Goal: Task Accomplishment & Management: Use online tool/utility

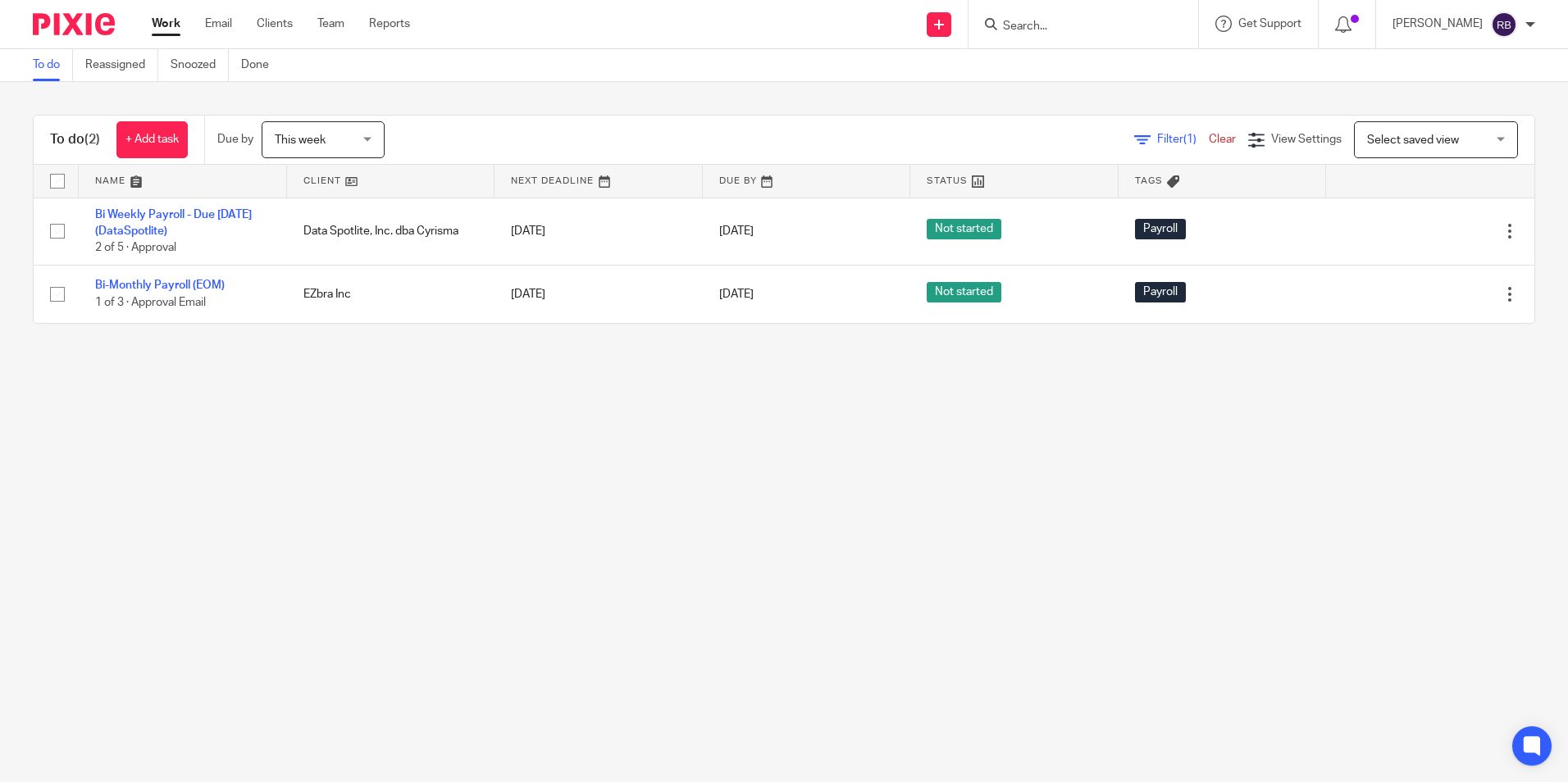
click at [160, 28] on link "Work" at bounding box center [166, 24] width 28 height 16
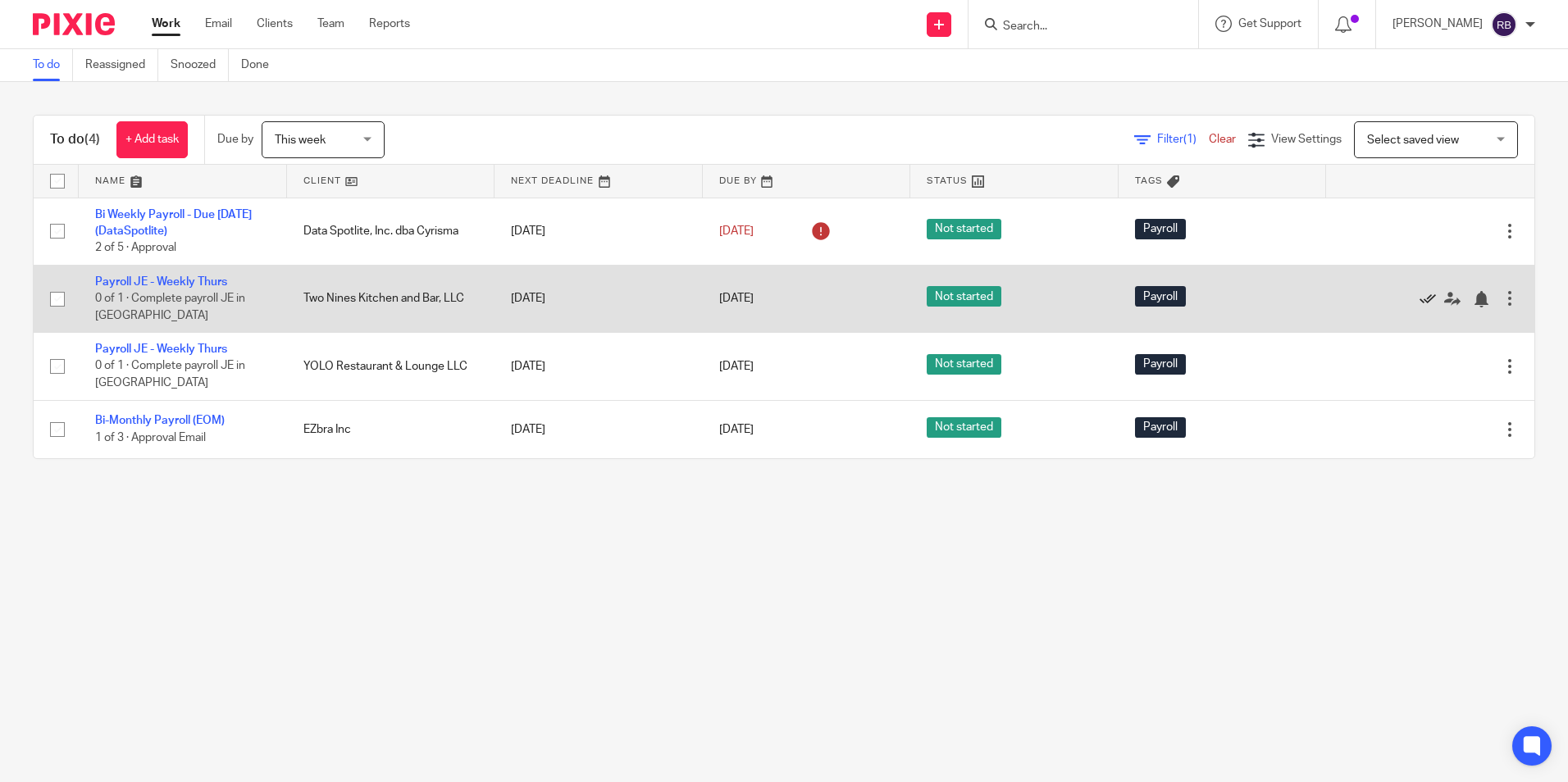
click at [1420, 296] on icon at bounding box center [1428, 299] width 16 height 16
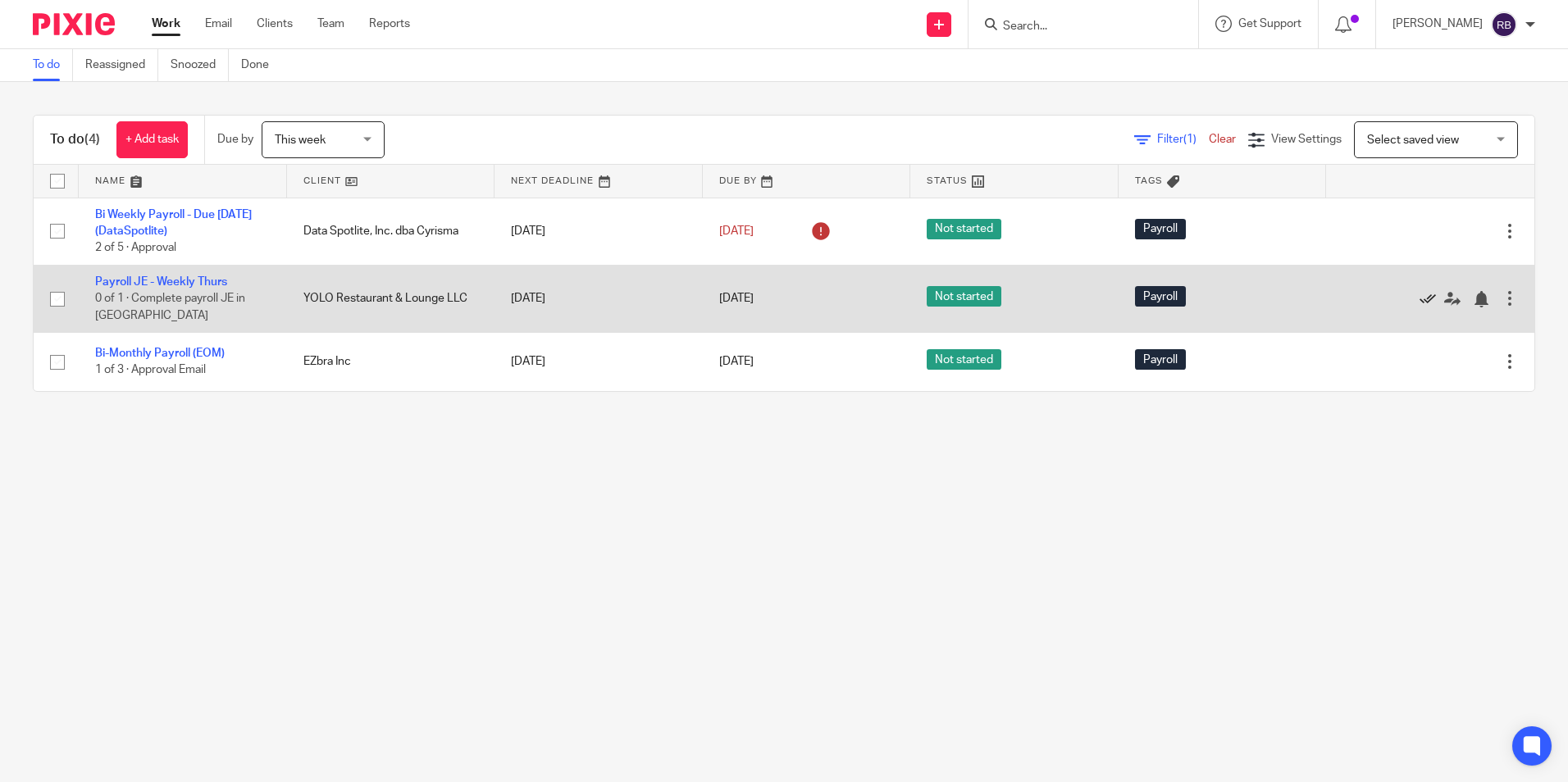
click at [1420, 294] on icon at bounding box center [1428, 299] width 16 height 16
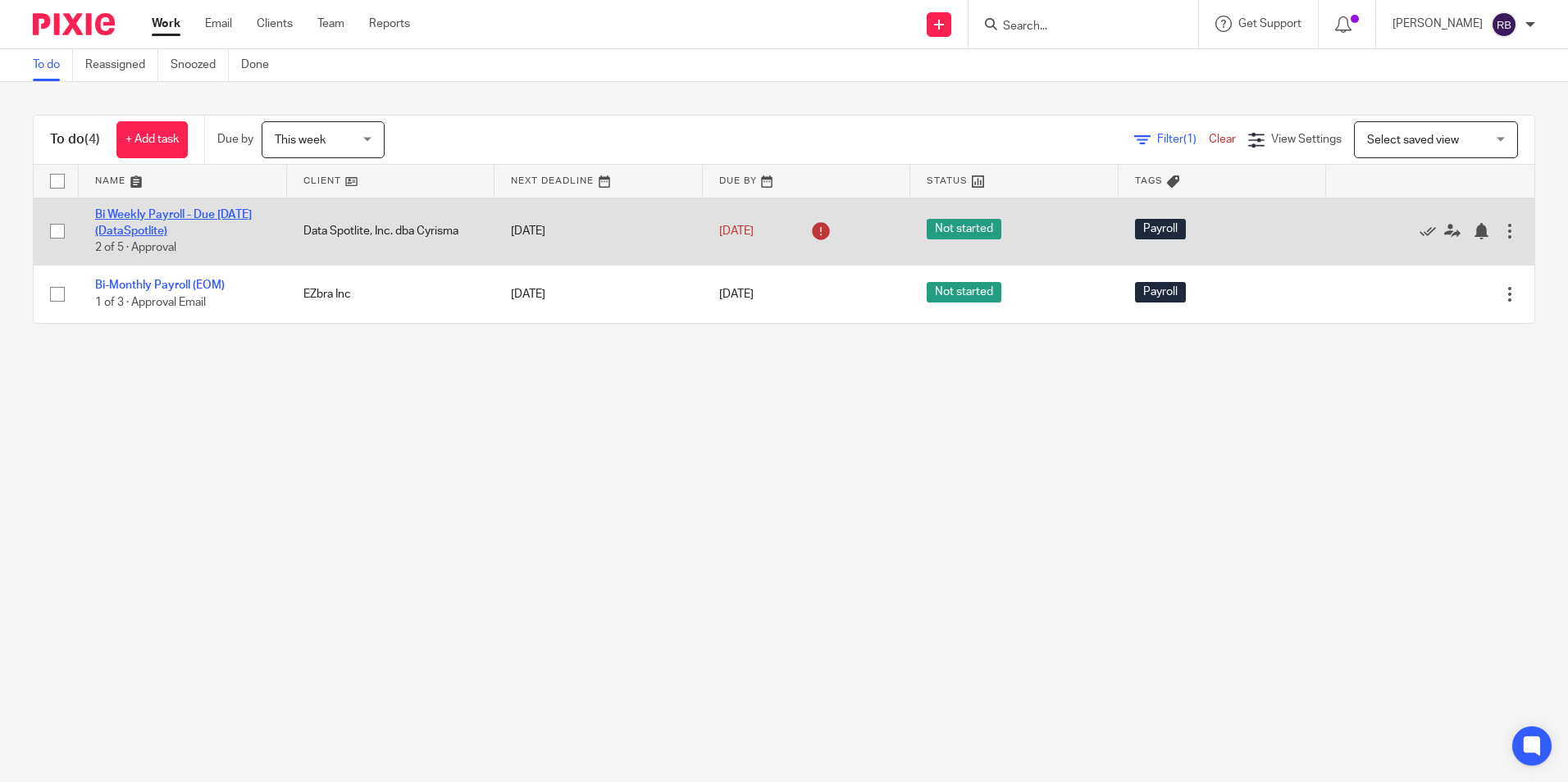
click at [190, 215] on link "Bi Weekly Payroll - Due [DATE] (DataSpotlite)" at bounding box center [173, 223] width 156 height 28
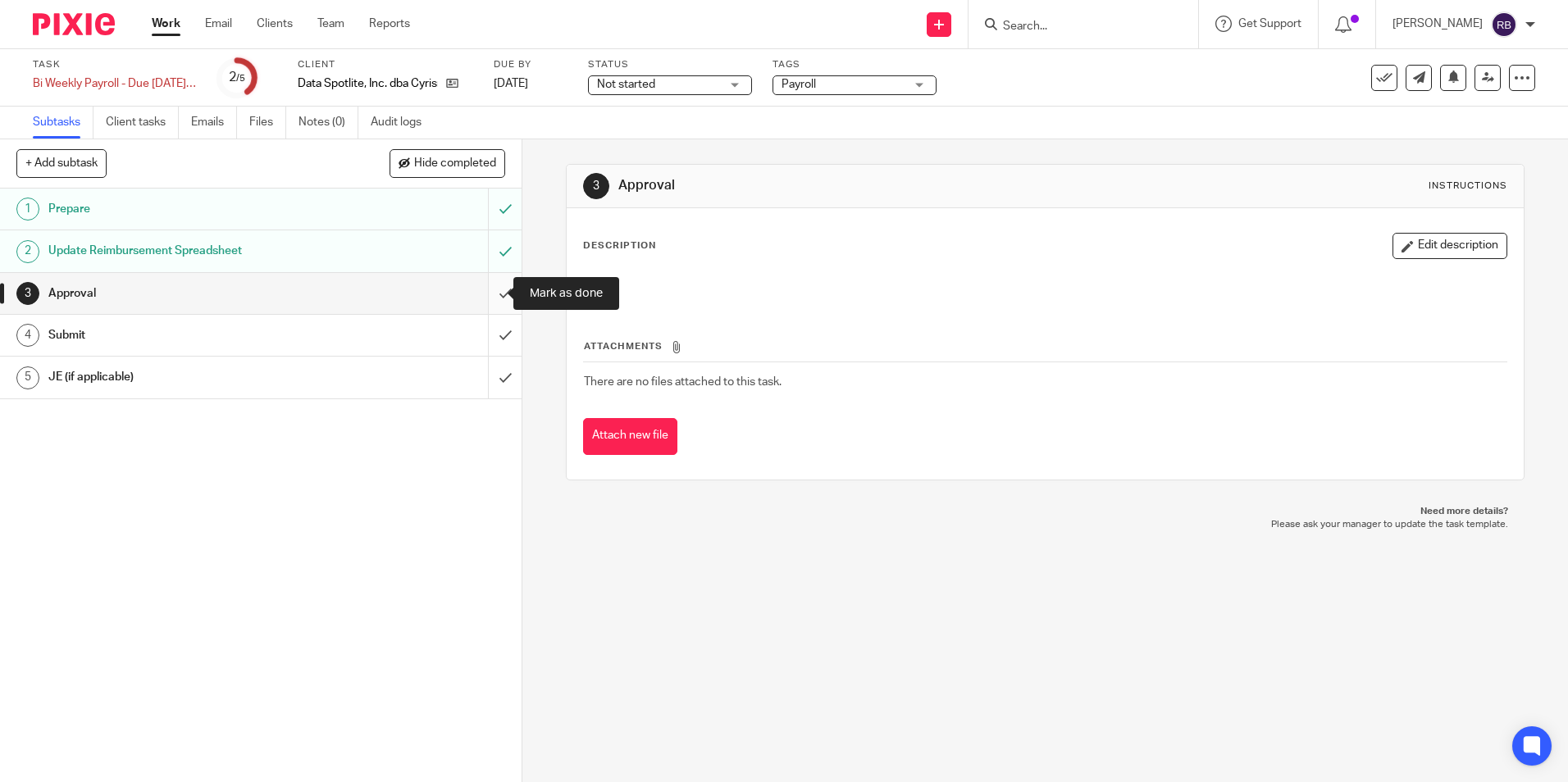
click at [478, 287] on input "submit" at bounding box center [260, 294] width 521 height 41
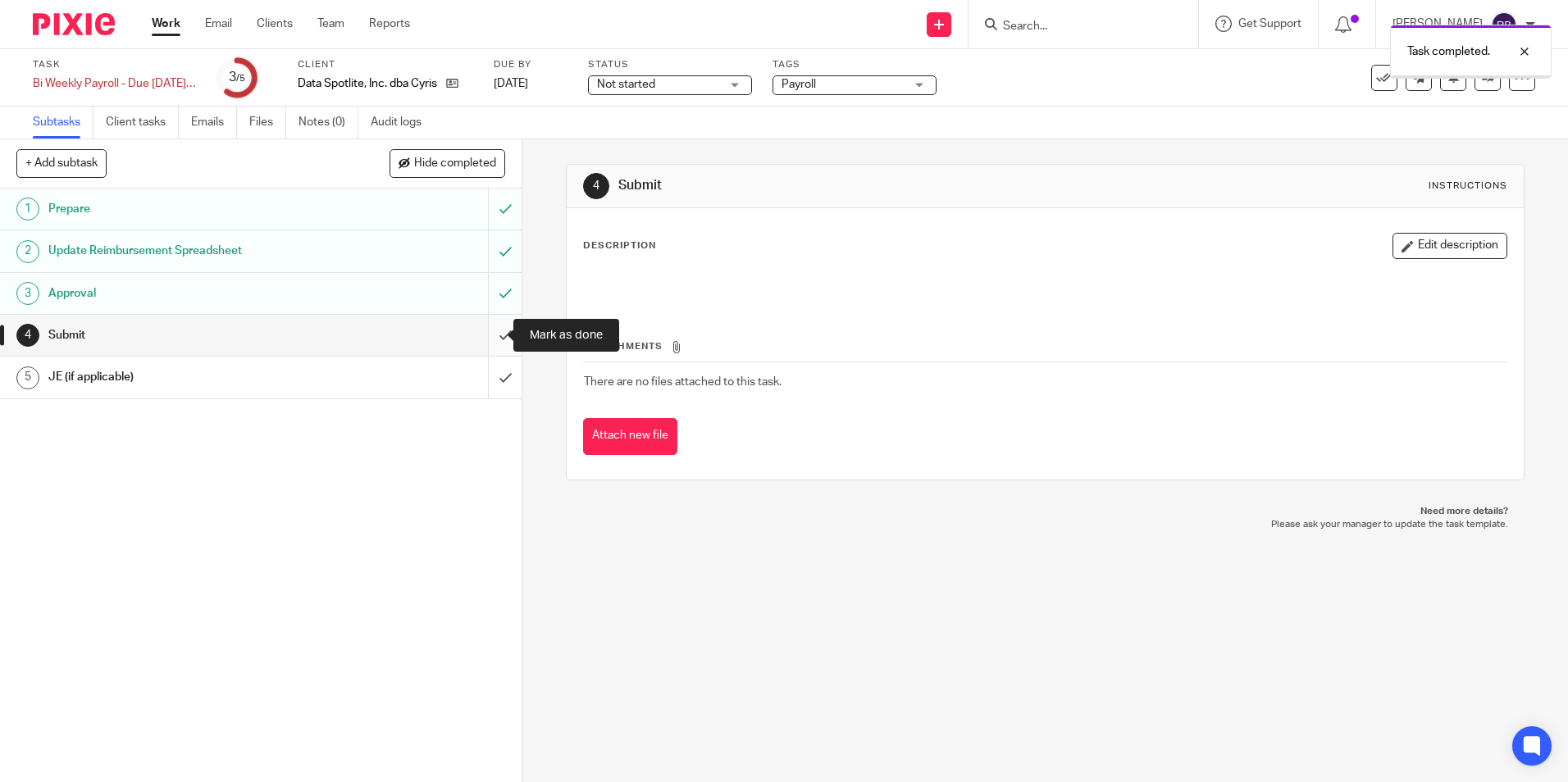
click at [485, 333] on input "submit" at bounding box center [260, 336] width 521 height 41
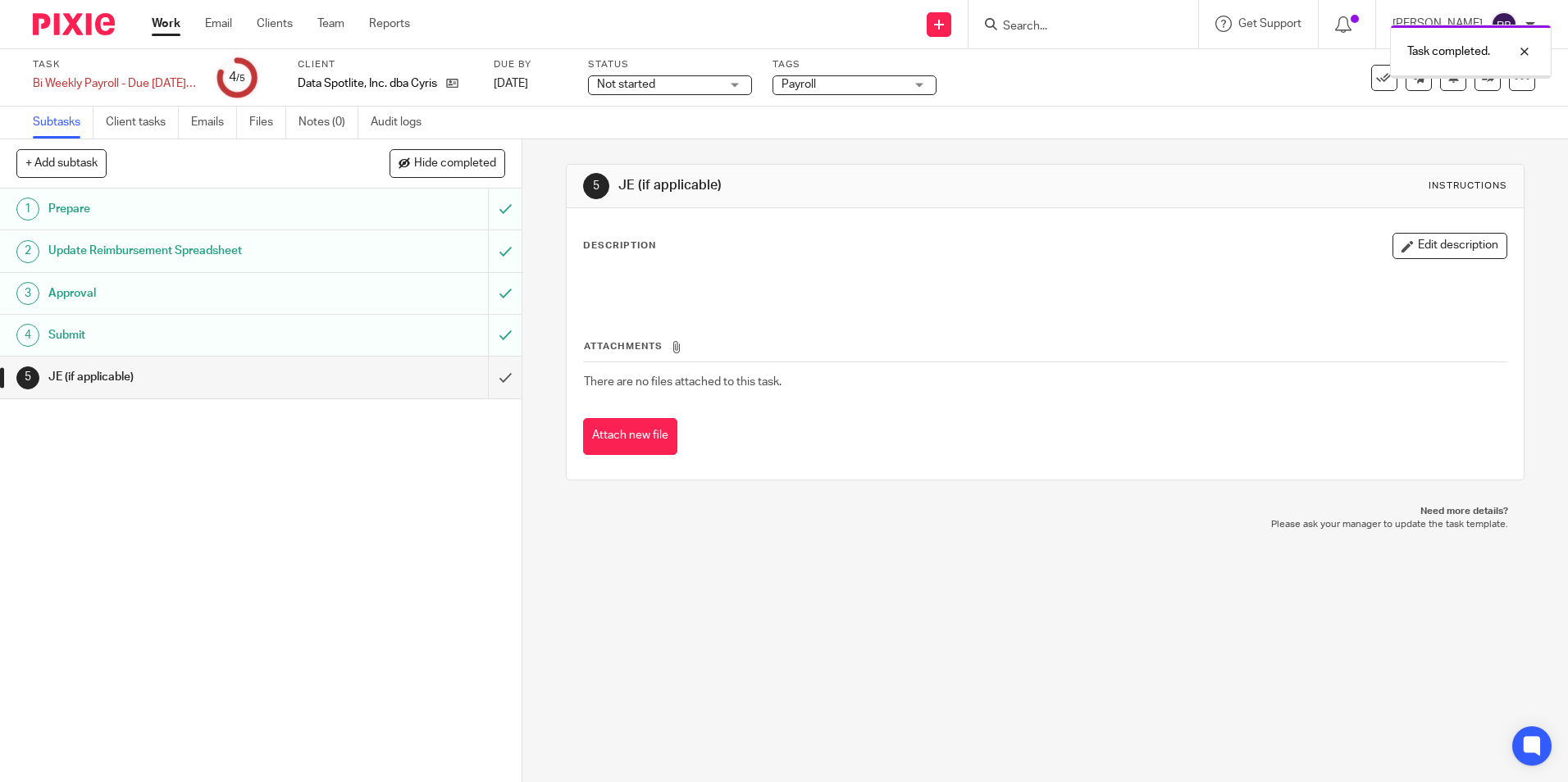
click at [486, 381] on input "submit" at bounding box center [260, 377] width 521 height 41
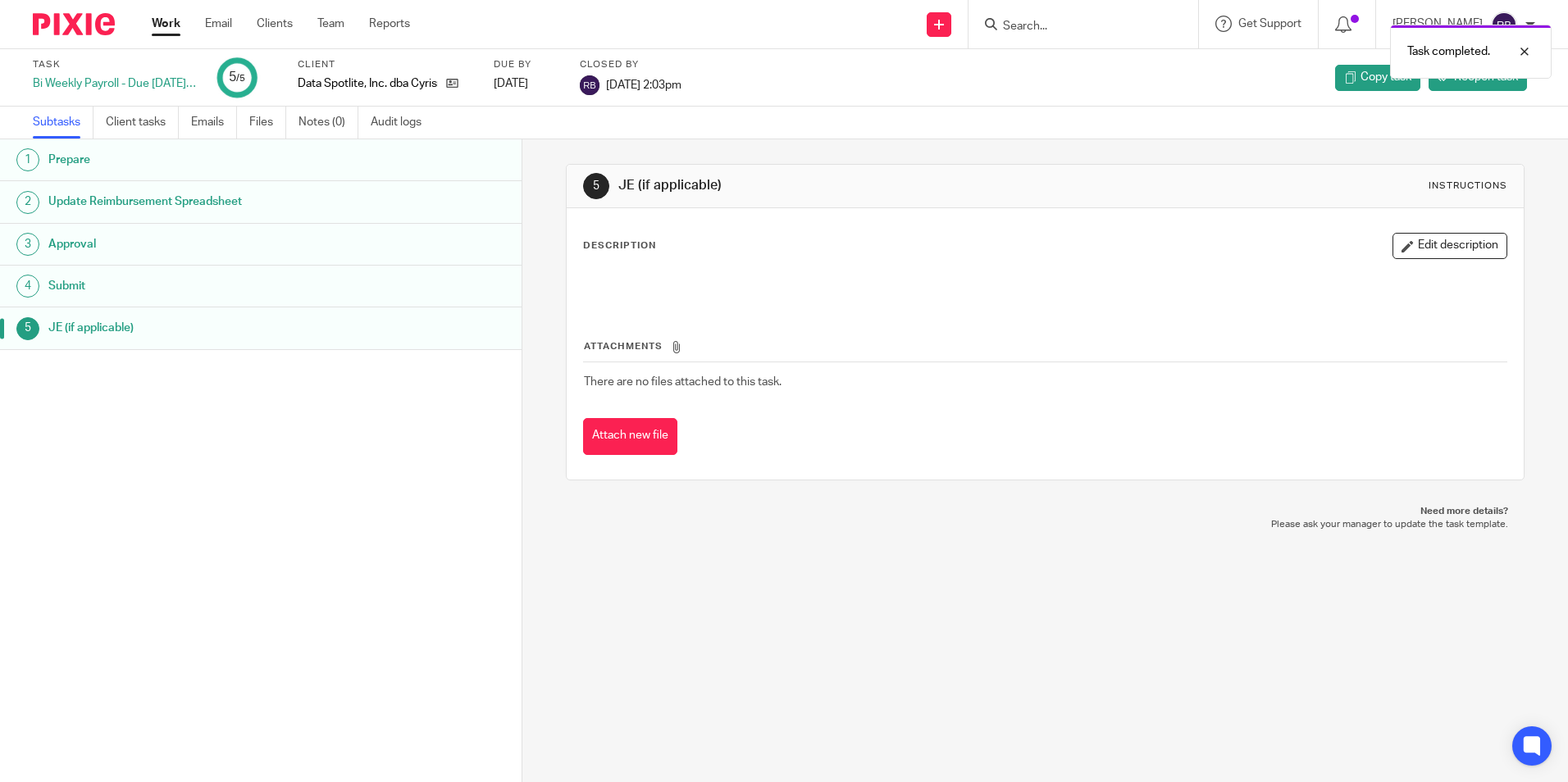
click at [172, 24] on link "Work" at bounding box center [166, 24] width 28 height 16
